Goal: Find specific page/section: Find specific page/section

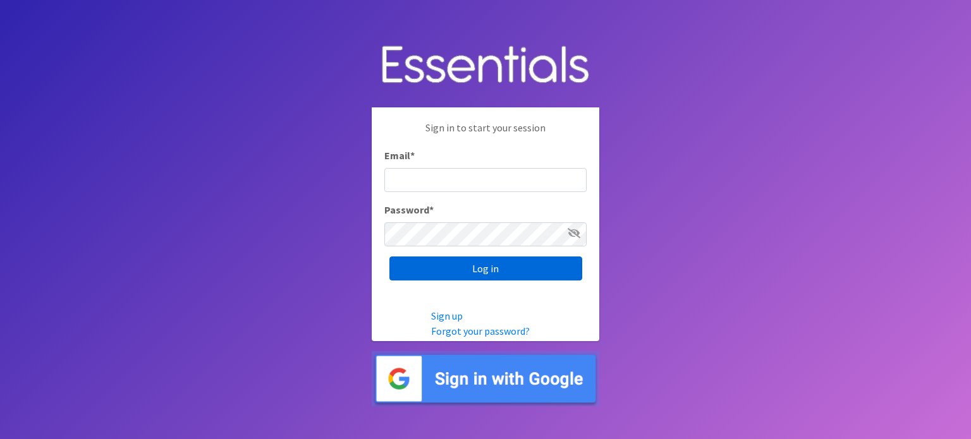
type input "[EMAIL_ADDRESS][DOMAIN_NAME]"
click at [490, 269] on input "Log in" at bounding box center [485, 269] width 193 height 24
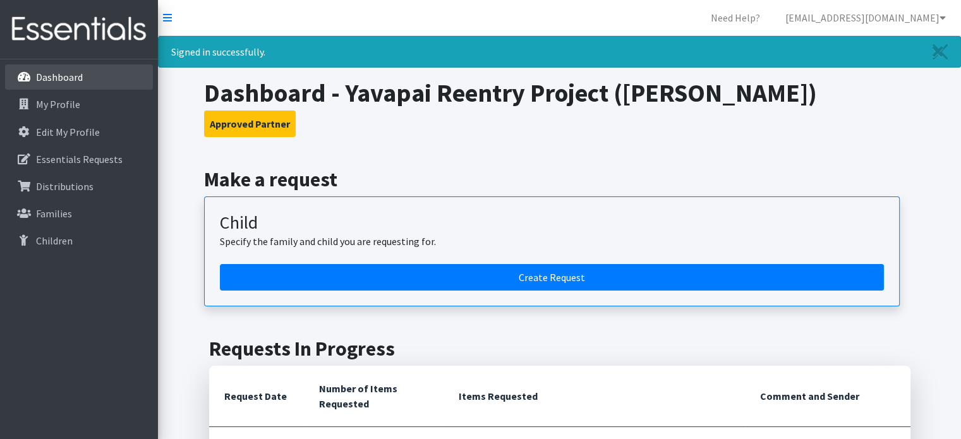
click at [63, 76] on p "Dashboard" at bounding box center [59, 77] width 47 height 13
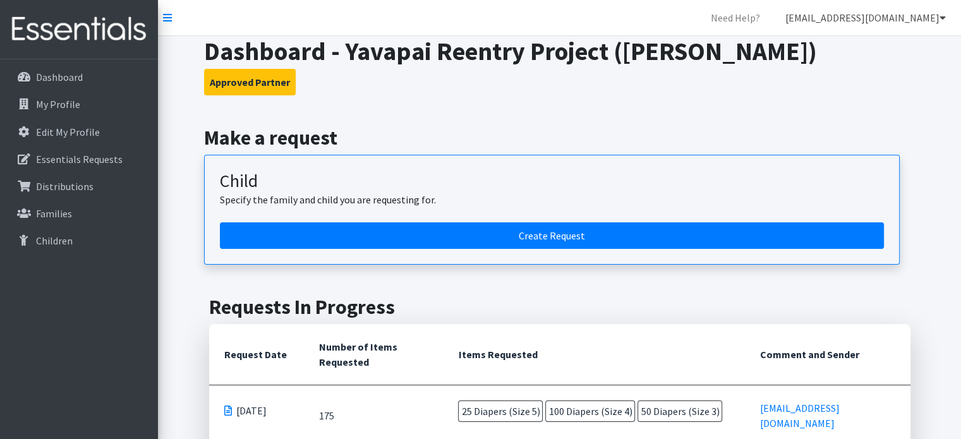
click at [943, 18] on icon at bounding box center [943, 18] width 6 height 10
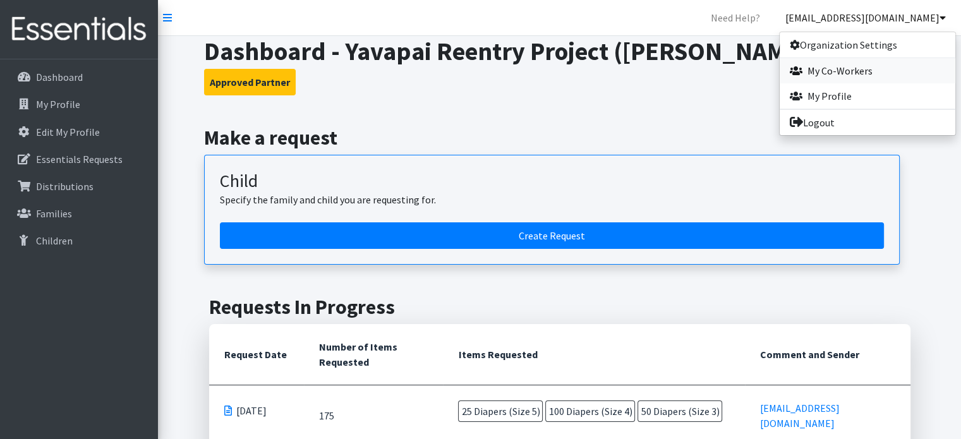
click at [832, 72] on link "My Co-Workers" at bounding box center [868, 70] width 176 height 25
